Goal: Information Seeking & Learning: Check status

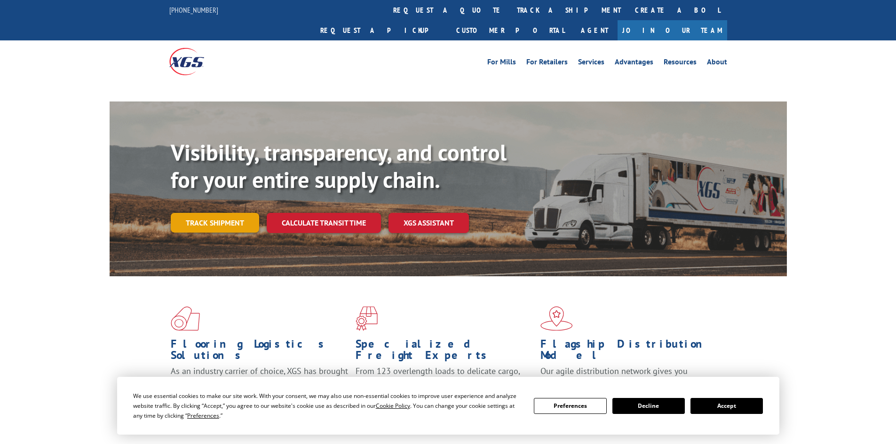
click at [189, 213] on link "Track shipment" at bounding box center [215, 223] width 88 height 20
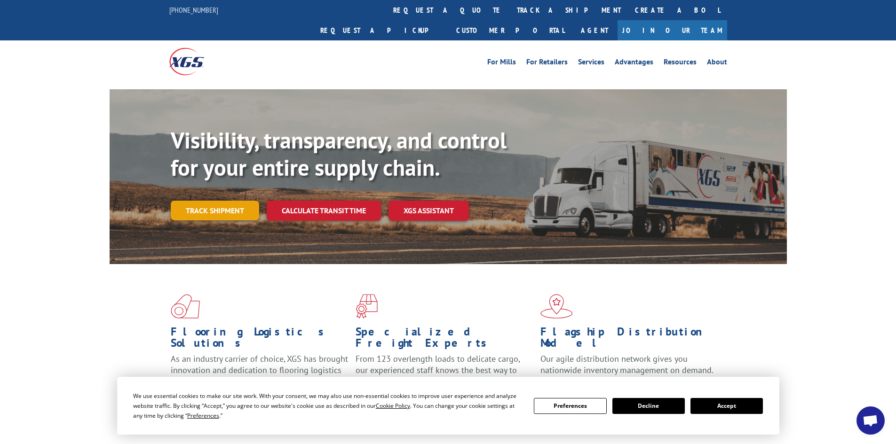
click at [223, 201] on link "Track shipment" at bounding box center [215, 211] width 88 height 20
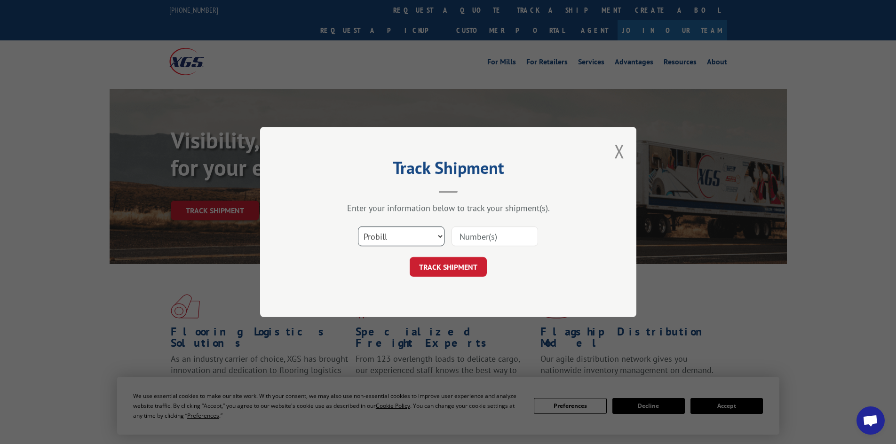
click at [383, 235] on select "Select category... Probill BOL PO" at bounding box center [401, 237] width 86 height 20
select select "bol"
click at [358, 227] on select "Select category... Probill BOL PO" at bounding box center [401, 237] width 86 height 20
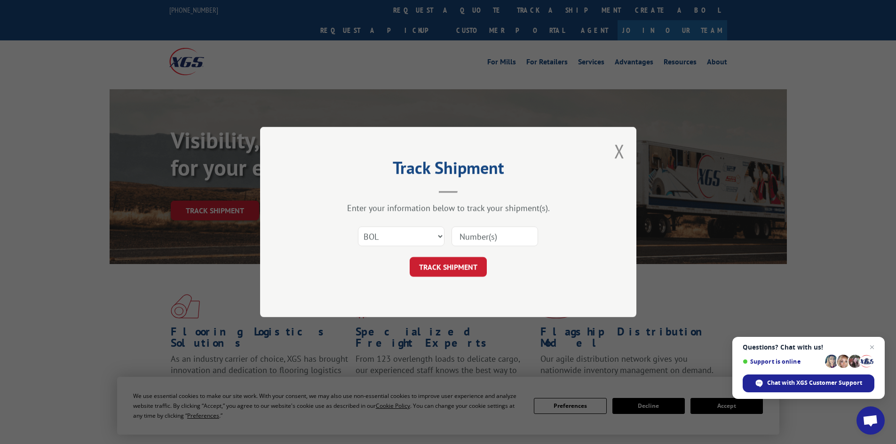
click at [486, 241] on input at bounding box center [494, 237] width 86 height 20
paste input "5181709"
type input "5181709"
click at [449, 264] on button "TRACK SHIPMENT" at bounding box center [447, 267] width 77 height 20
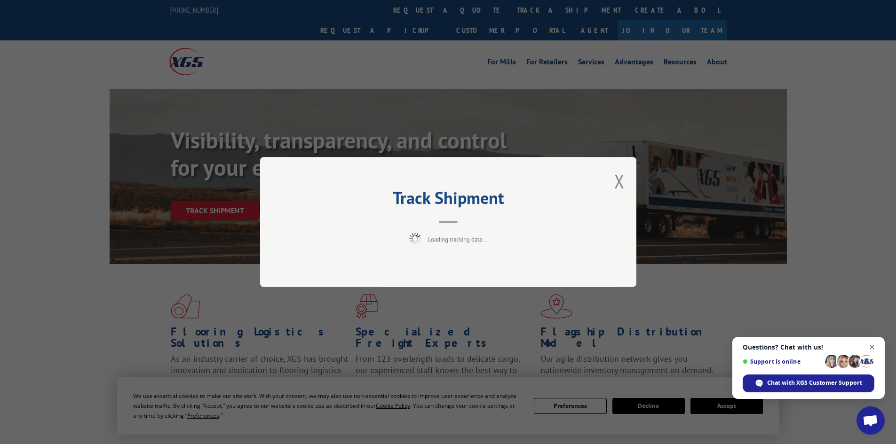
click at [870, 347] on span "Open chat" at bounding box center [872, 348] width 12 height 12
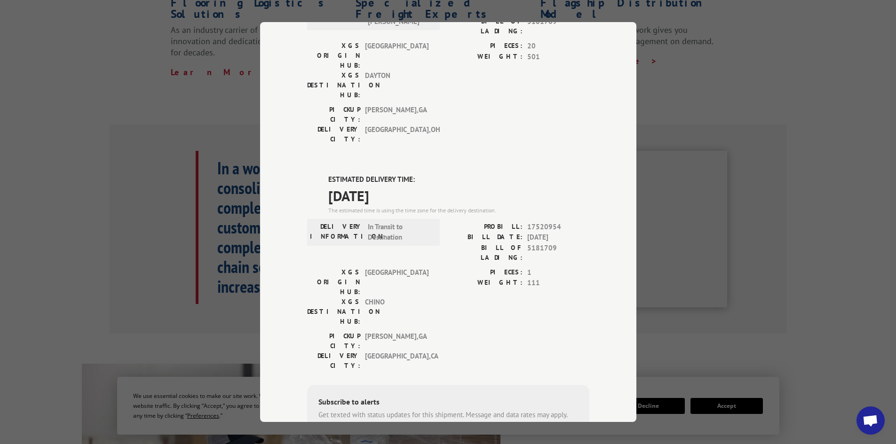
scroll to position [177, 0]
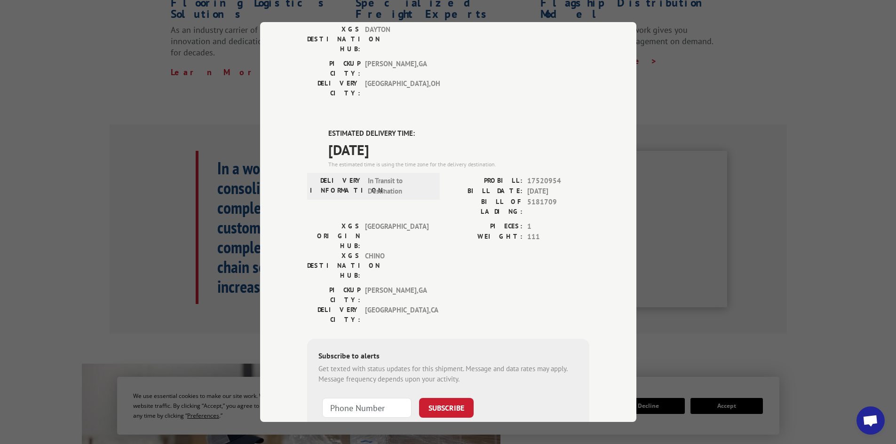
drag, startPoint x: 324, startPoint y: 79, endPoint x: 406, endPoint y: 97, distance: 83.4
click at [406, 128] on div "ESTIMATED DELIVERY TIME: [DATE] The estimated time is using the time zone for t…" at bounding box center [458, 148] width 261 height 40
copy div "ESTIMATED DELIVERY TIME: [DATE]"
click at [691, 60] on div "Track Shipment DELIVERED DELIVERY INFORMATION: [DATE] 11:48 am [PERSON_NAME] PR…" at bounding box center [448, 222] width 896 height 444
